Goal: Navigation & Orientation: Find specific page/section

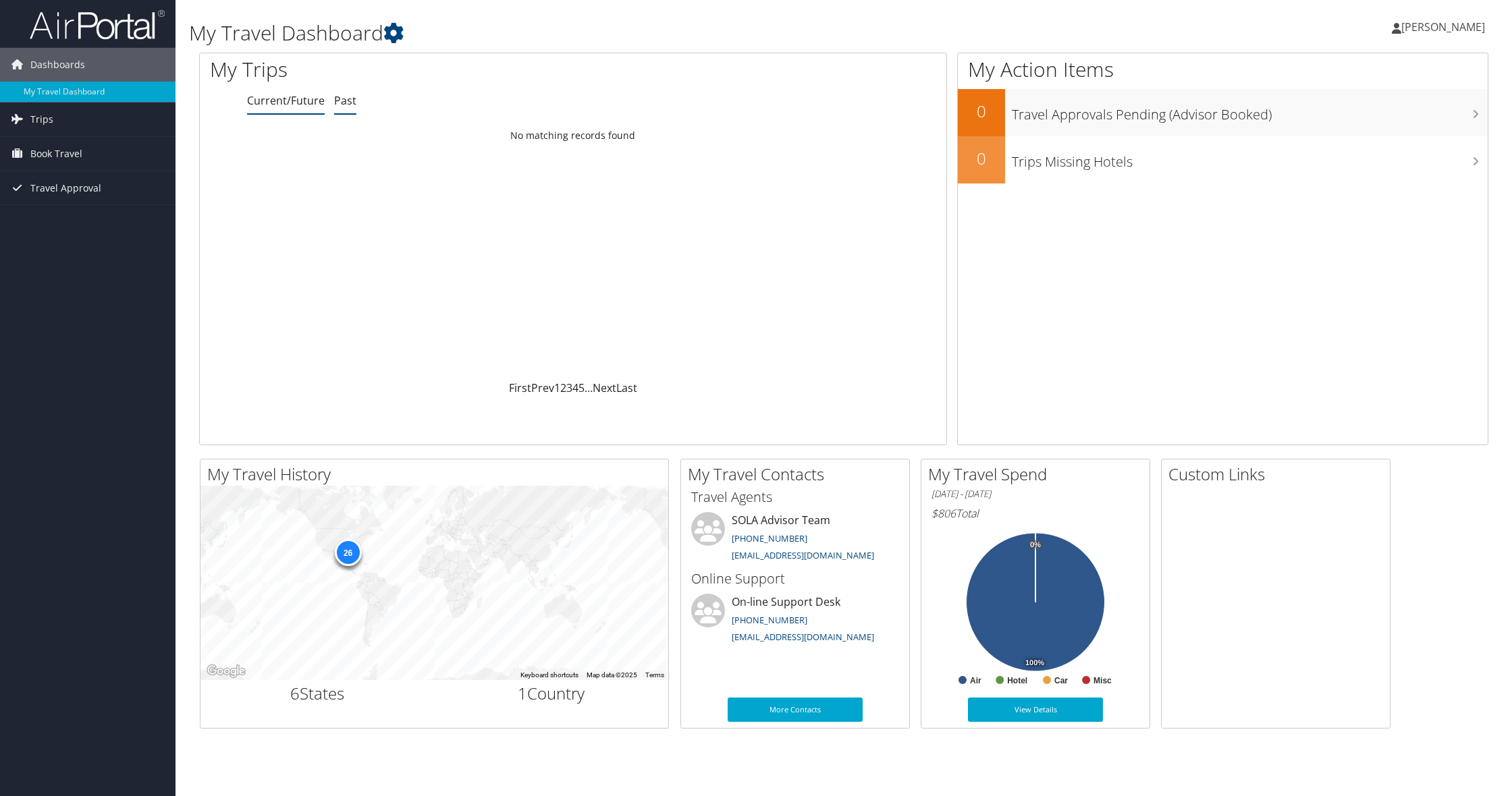
click at [344, 101] on link "Past" at bounding box center [345, 100] width 23 height 15
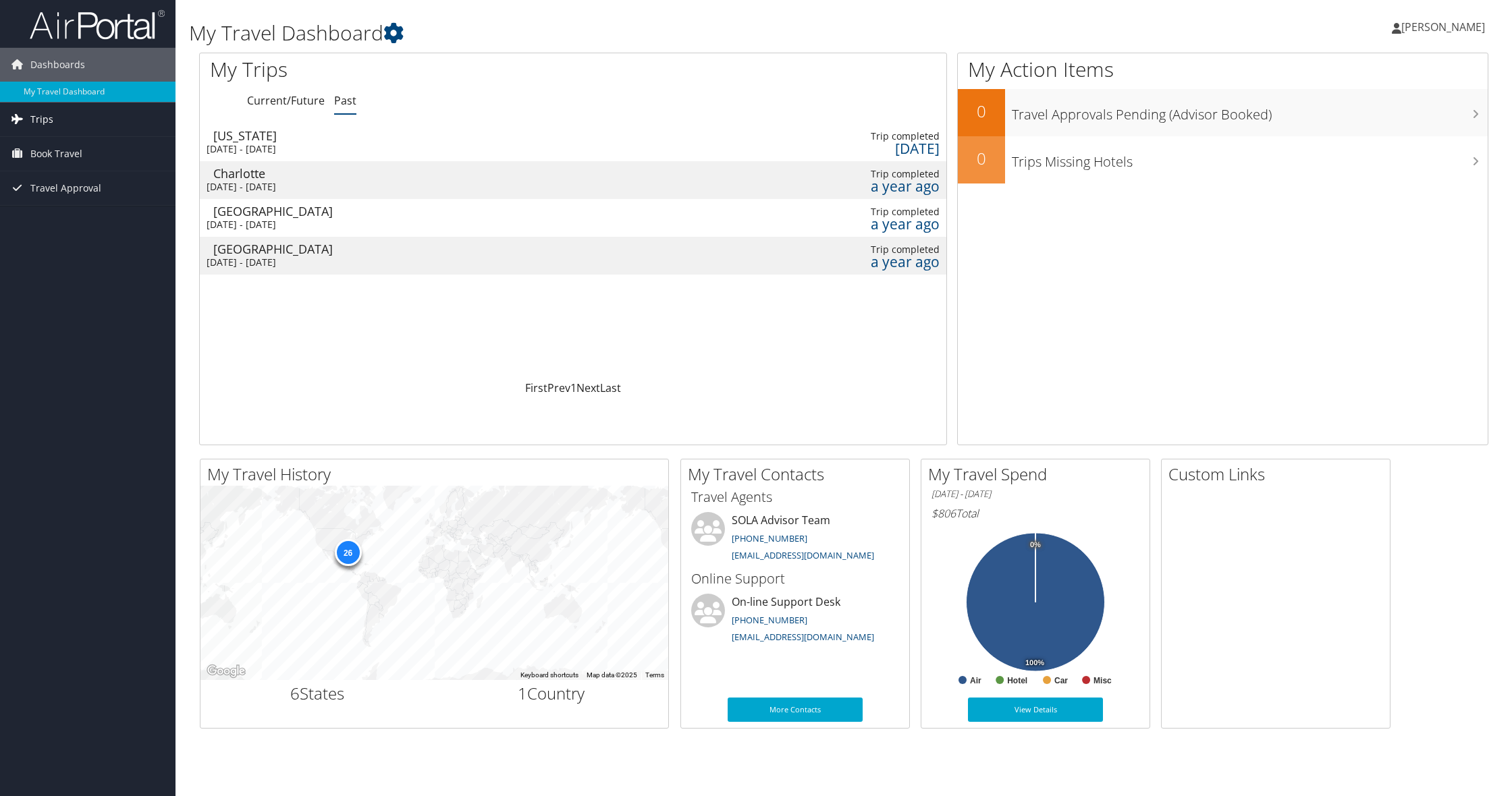
click at [80, 130] on link "Trips" at bounding box center [88, 119] width 176 height 34
click at [74, 212] on span "Book Travel" at bounding box center [56, 214] width 52 height 34
click at [82, 241] on link "Approval Request (Beta)" at bounding box center [88, 242] width 176 height 21
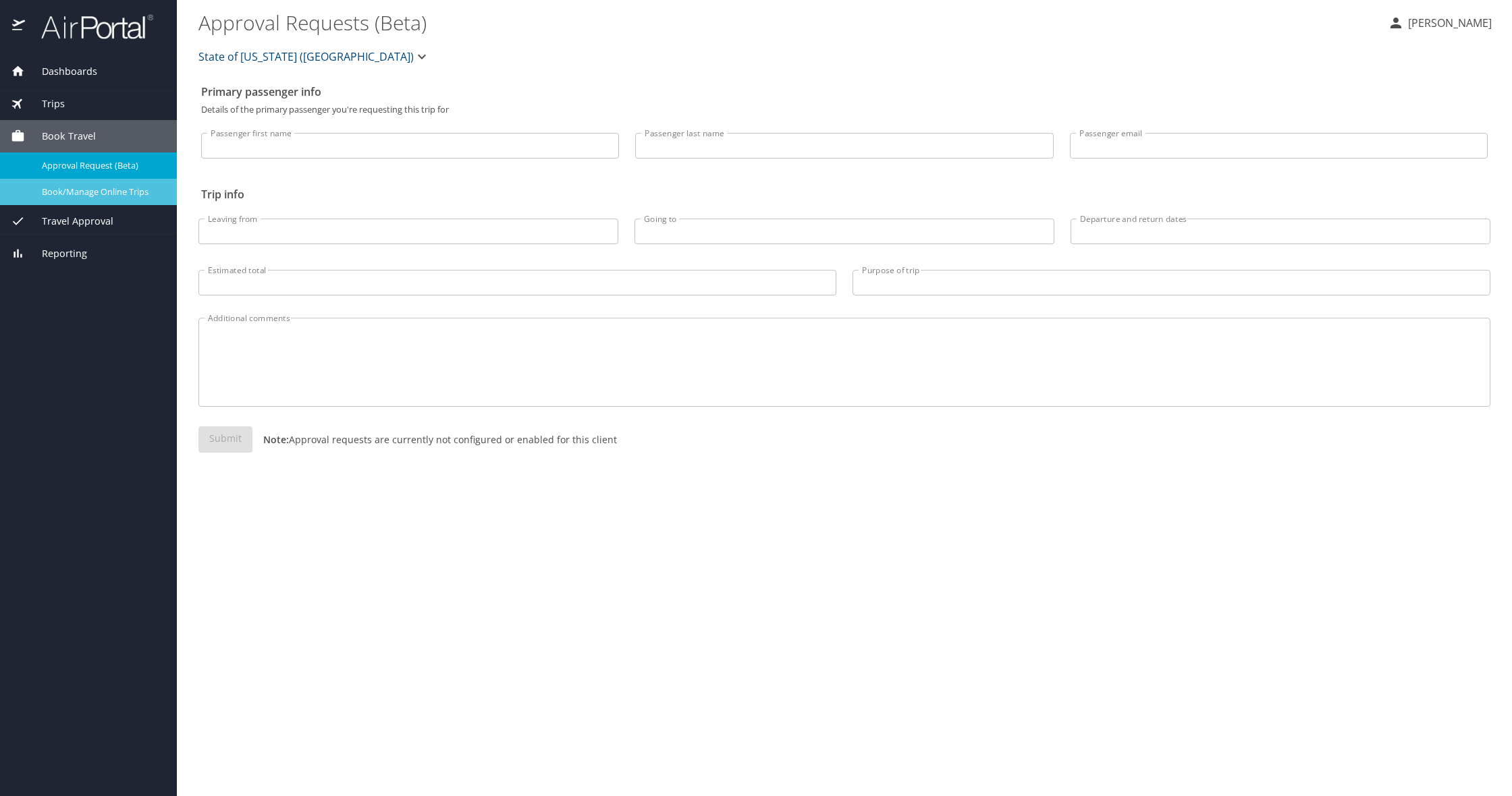
click at [95, 195] on span "Book/Manage Online Trips" at bounding box center [101, 191] width 118 height 13
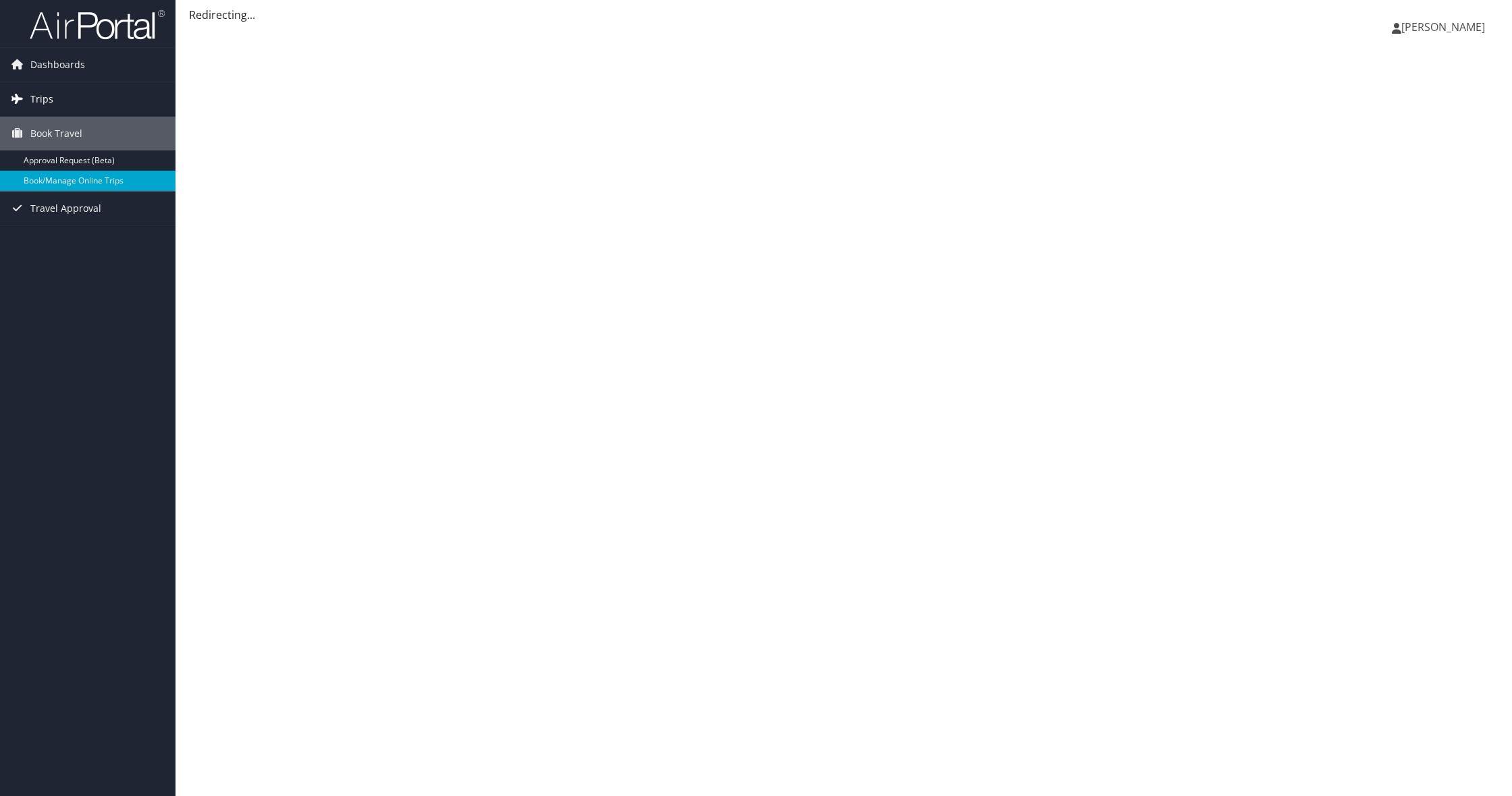
click at [48, 107] on span "Trips" at bounding box center [41, 99] width 23 height 34
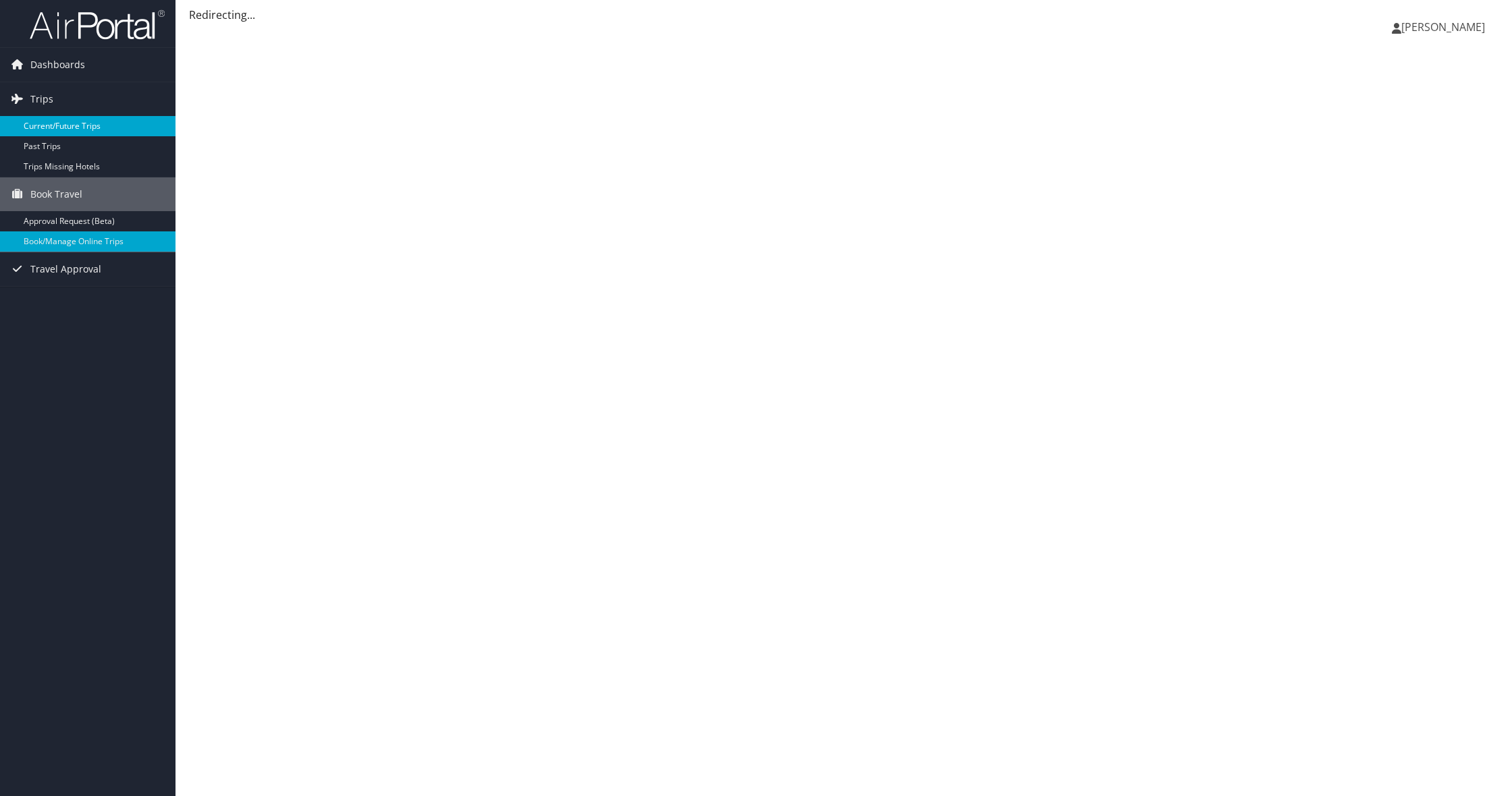
click at [59, 123] on link "Current/Future Trips" at bounding box center [88, 126] width 176 height 21
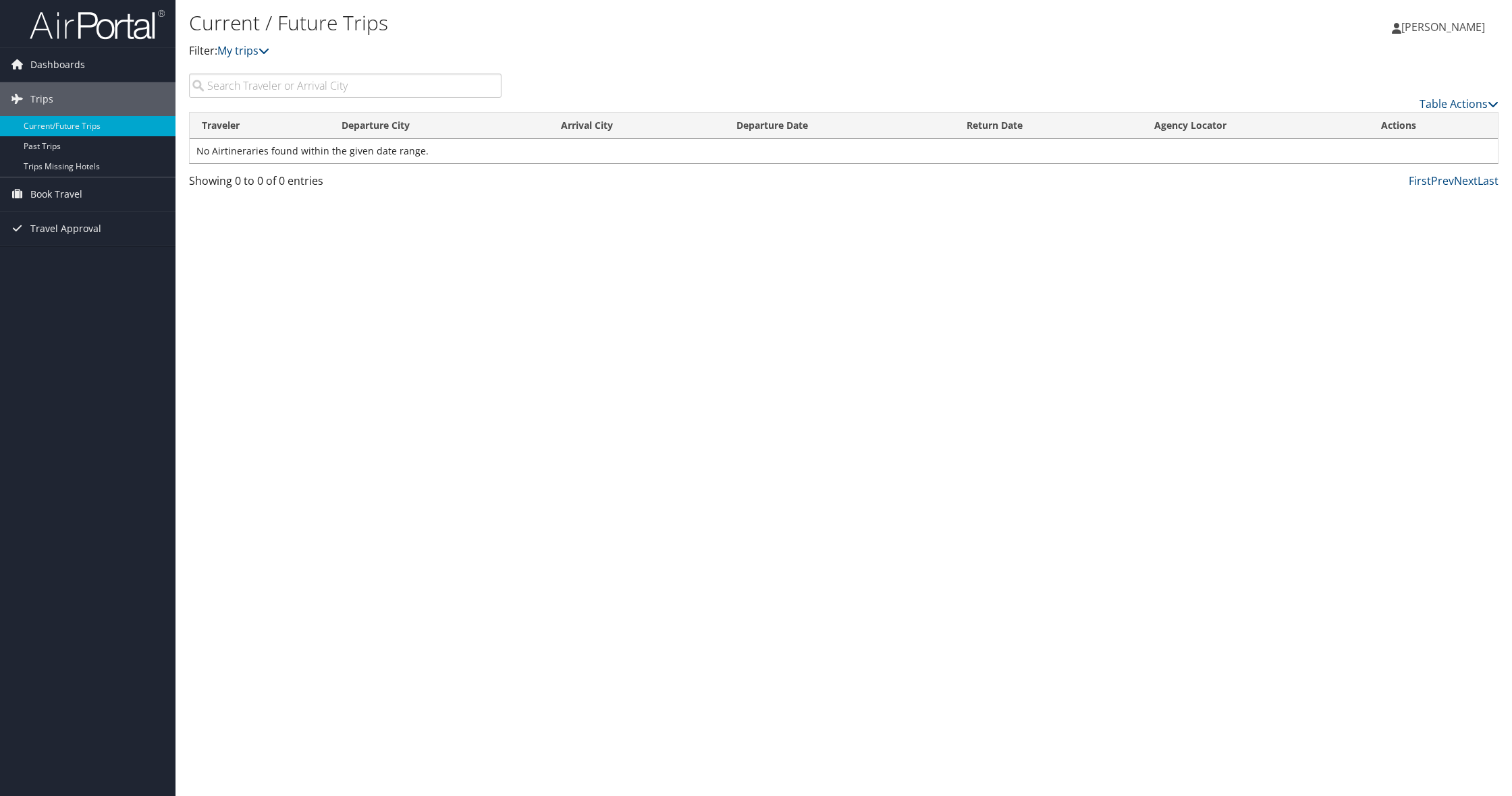
click at [57, 67] on span "Dashboards" at bounding box center [57, 65] width 54 height 34
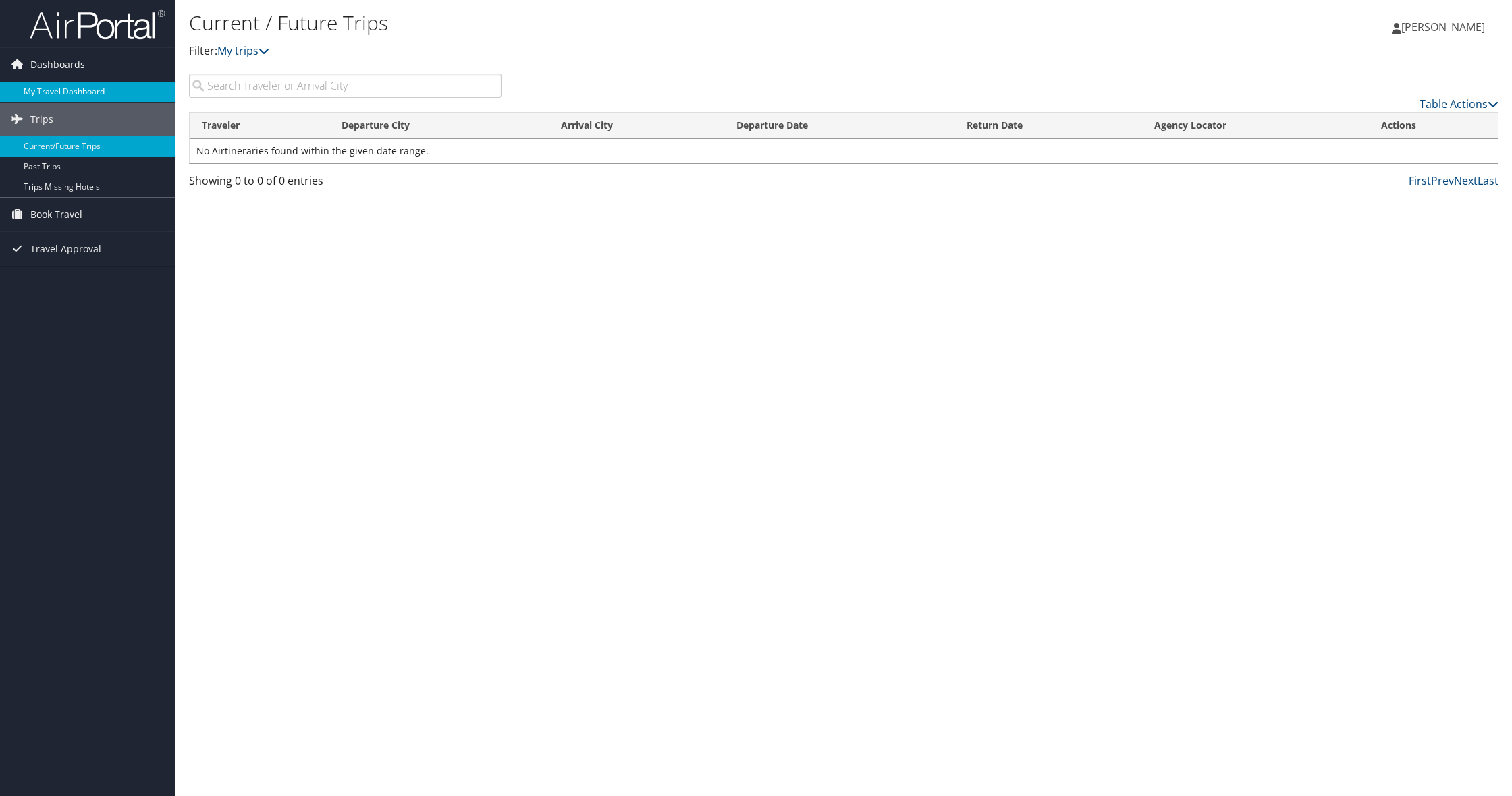
click at [54, 93] on link "My Travel Dashboard" at bounding box center [88, 92] width 176 height 21
